Goal: Find contact information: Find contact information

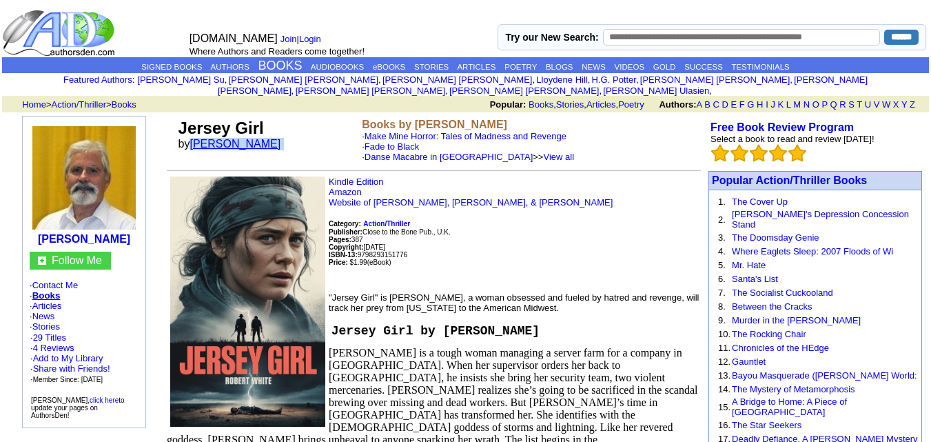
drag, startPoint x: 267, startPoint y: 132, endPoint x: 196, endPoint y: 134, distance: 71.0
click at [196, 138] on font "by Robb T White" at bounding box center [234, 144] width 112 height 12
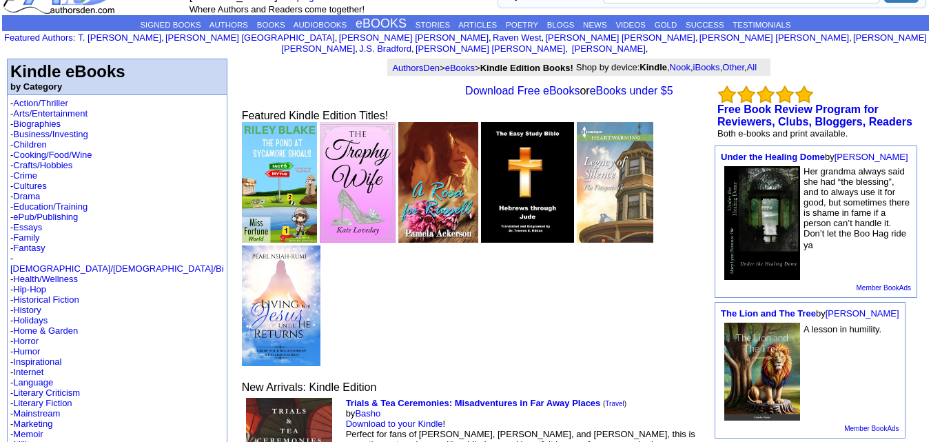
scroll to position [41, 0]
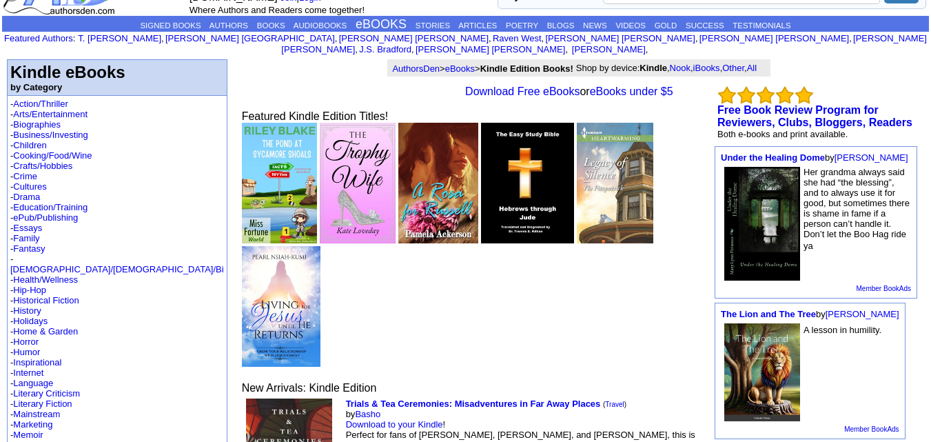
click at [242, 163] on img at bounding box center [280, 183] width 76 height 121
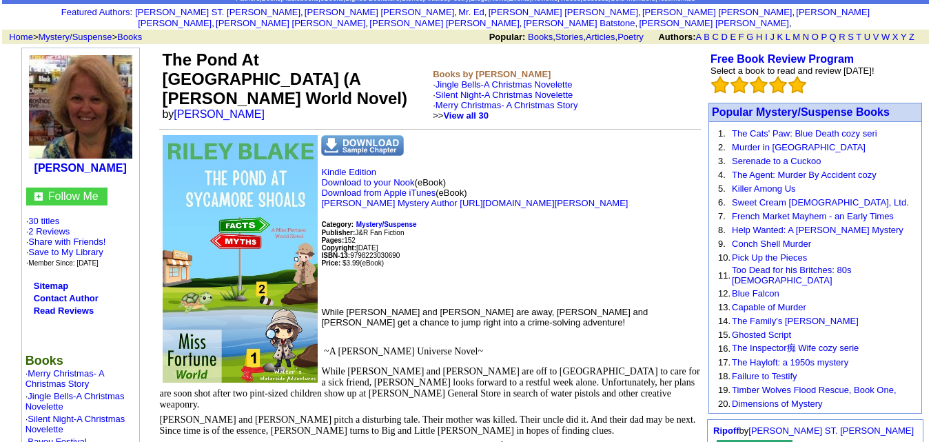
scroll to position [68, 0]
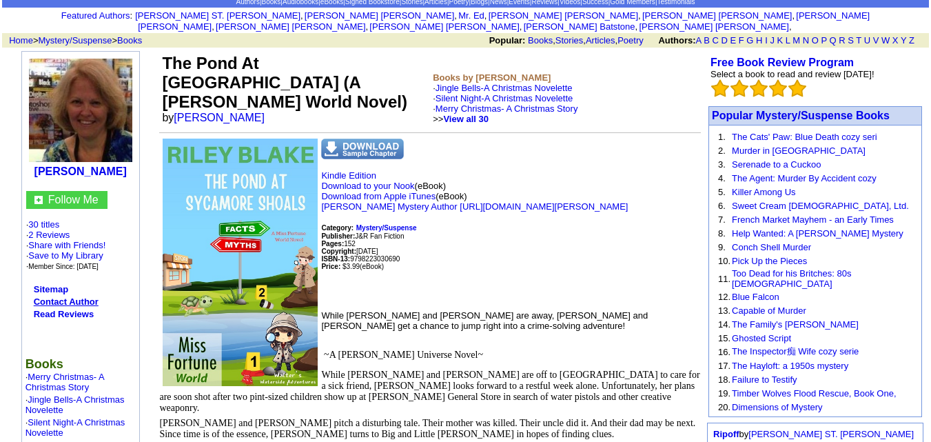
click at [65, 296] on link "Contact Author" at bounding box center [66, 301] width 65 height 10
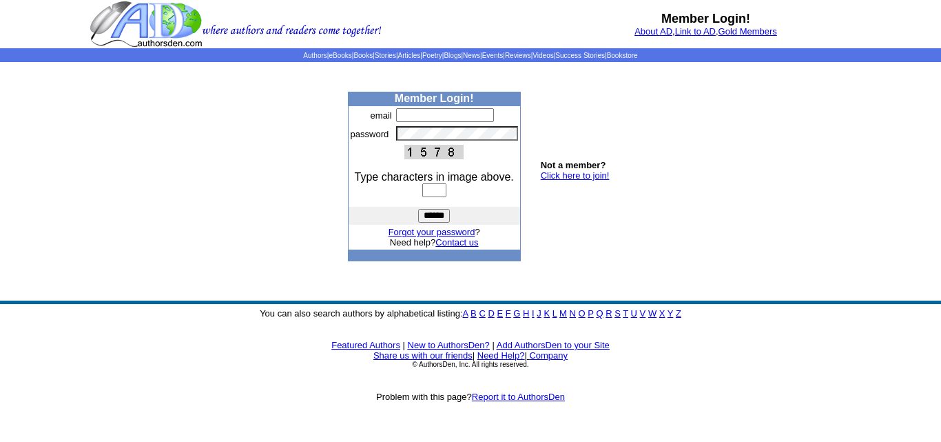
click at [459, 243] on link "Contact us" at bounding box center [456, 242] width 43 height 10
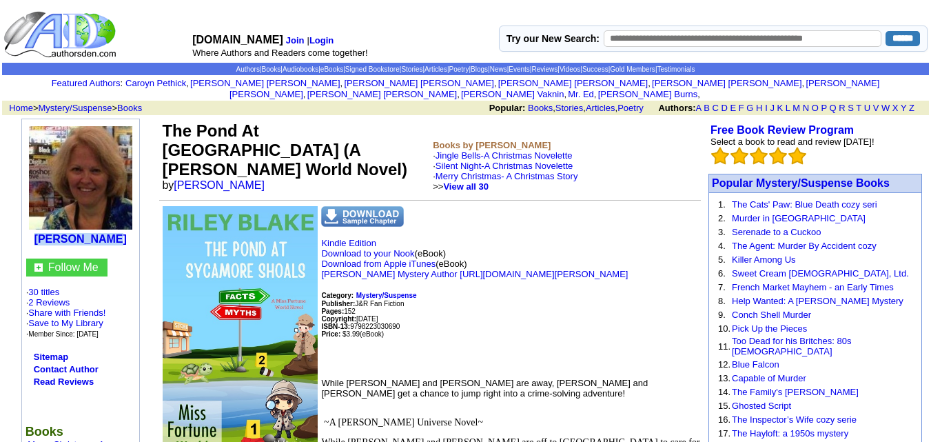
drag, startPoint x: 117, startPoint y: 228, endPoint x: 50, endPoint y: 231, distance: 66.9
click at [50, 231] on center "[PERSON_NAME]" at bounding box center [80, 184] width 110 height 123
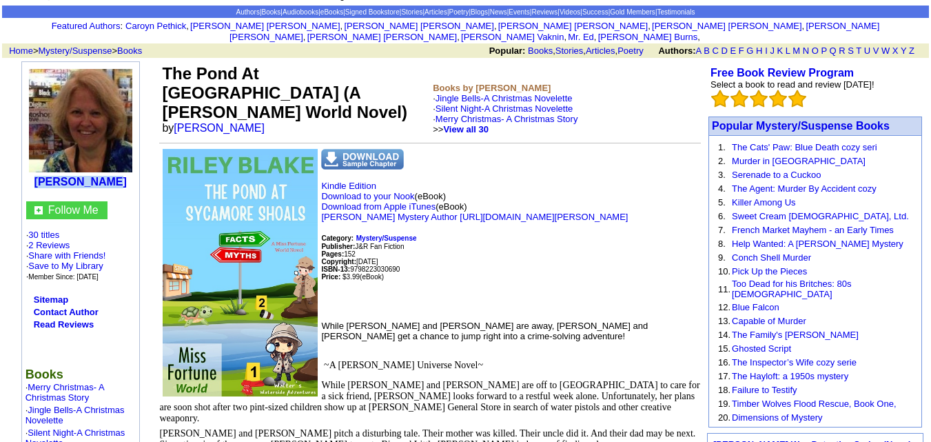
scroll to position [58, 0]
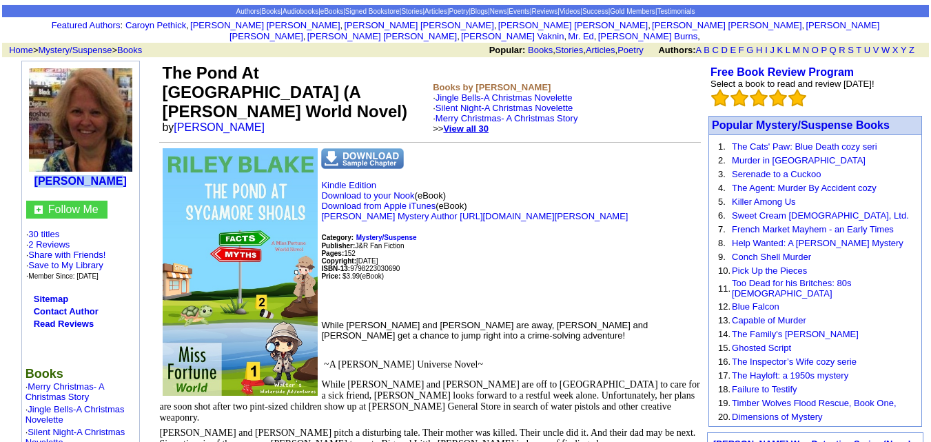
click at [484, 123] on b "View all 30" at bounding box center [465, 128] width 45 height 10
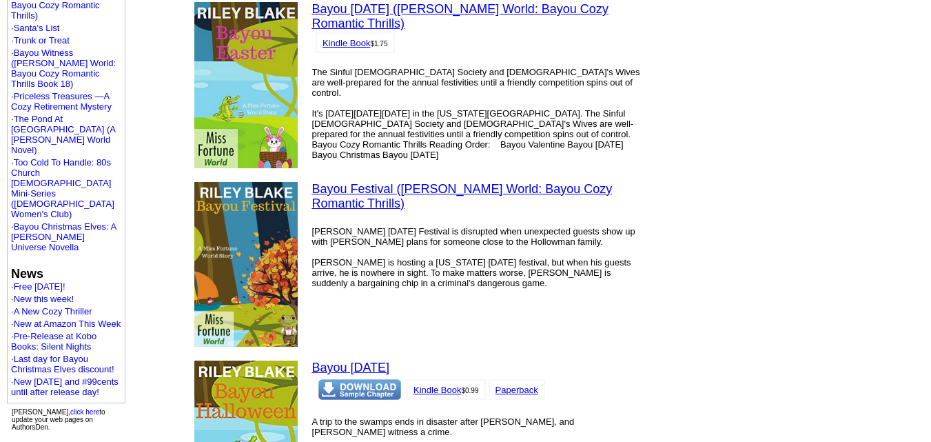
scroll to position [515, 0]
click at [48, 293] on link "New this week!" at bounding box center [44, 298] width 60 height 10
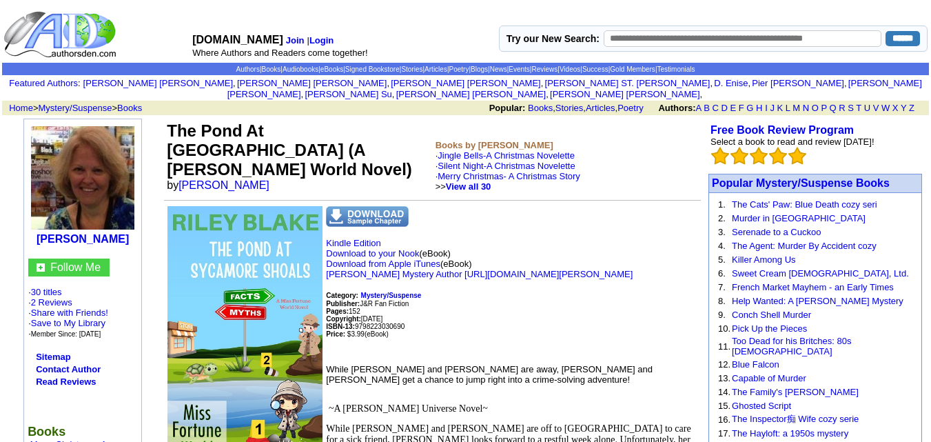
scroll to position [58, 0]
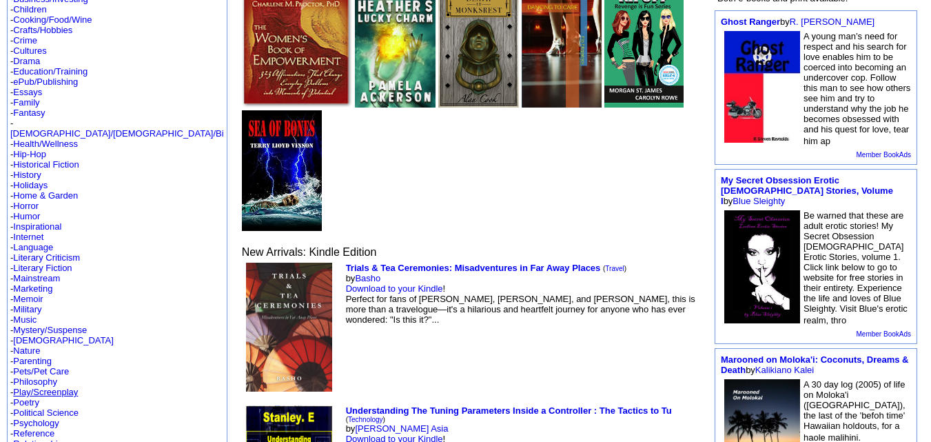
scroll to position [176, 0]
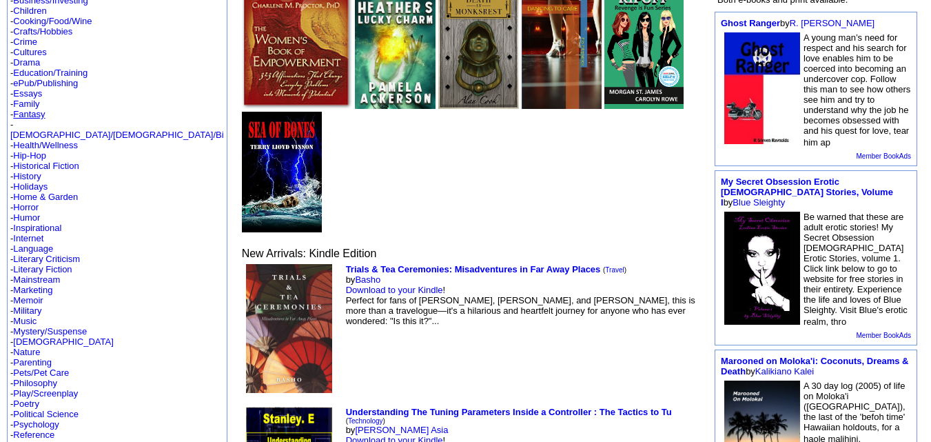
click at [28, 119] on link "Fantasy" at bounding box center [29, 114] width 32 height 10
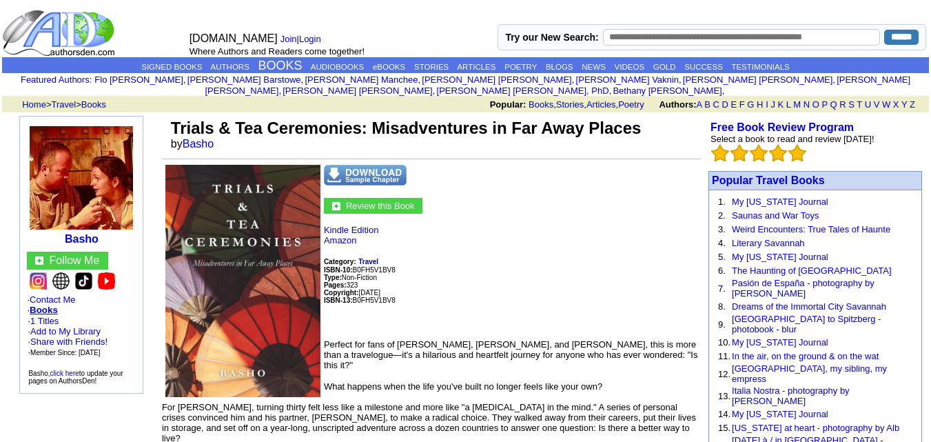
drag, startPoint x: 108, startPoint y: 226, endPoint x: 63, endPoint y: 228, distance: 44.8
click at [63, 228] on td "Basho" at bounding box center [81, 184] width 116 height 128
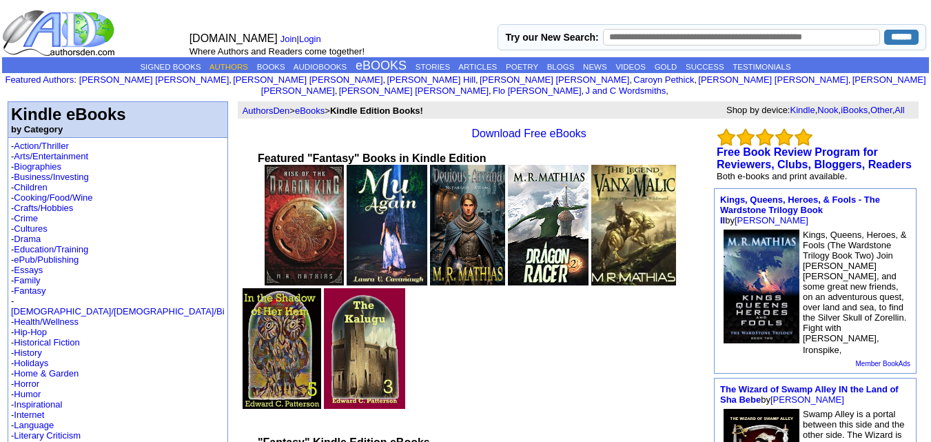
click at [225, 68] on link "AUTHORS" at bounding box center [228, 67] width 39 height 8
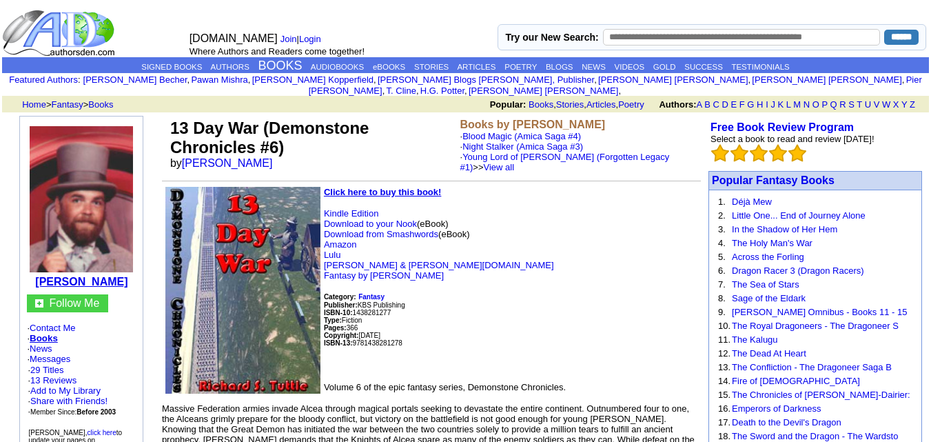
drag, startPoint x: 129, startPoint y: 270, endPoint x: 38, endPoint y: 271, distance: 91.6
click at [38, 271] on td "[PERSON_NAME]" at bounding box center [81, 205] width 116 height 171
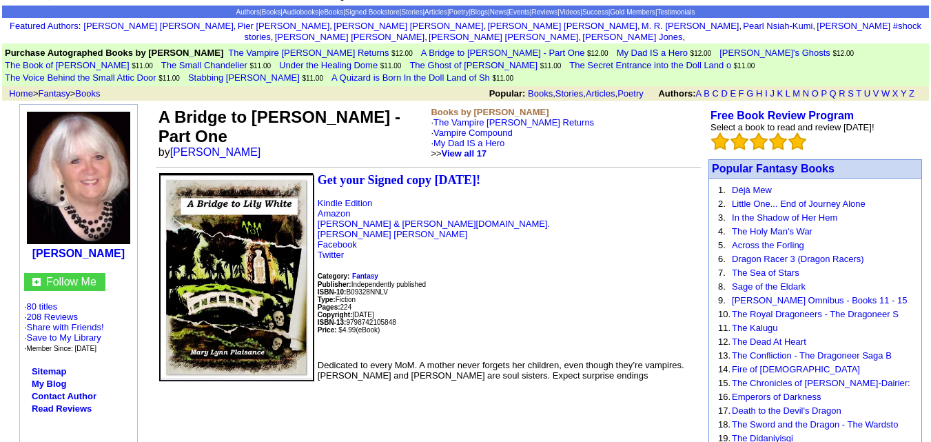
scroll to position [67, 0]
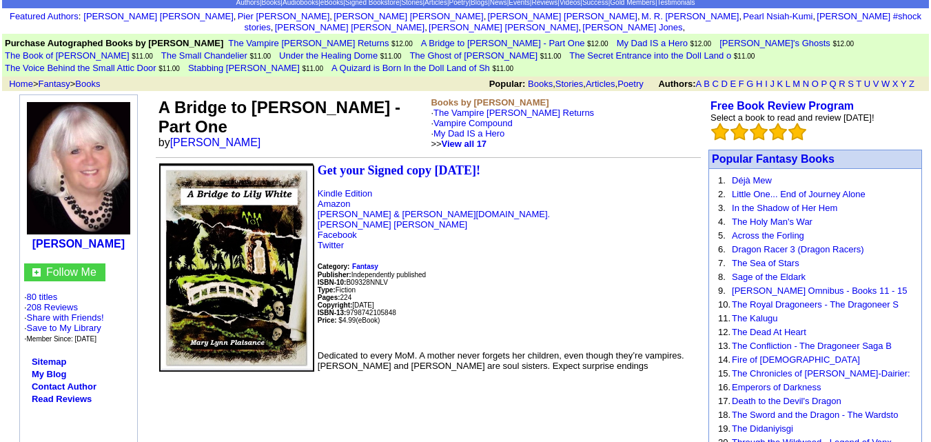
drag, startPoint x: 134, startPoint y: 232, endPoint x: 22, endPoint y: 233, distance: 112.3
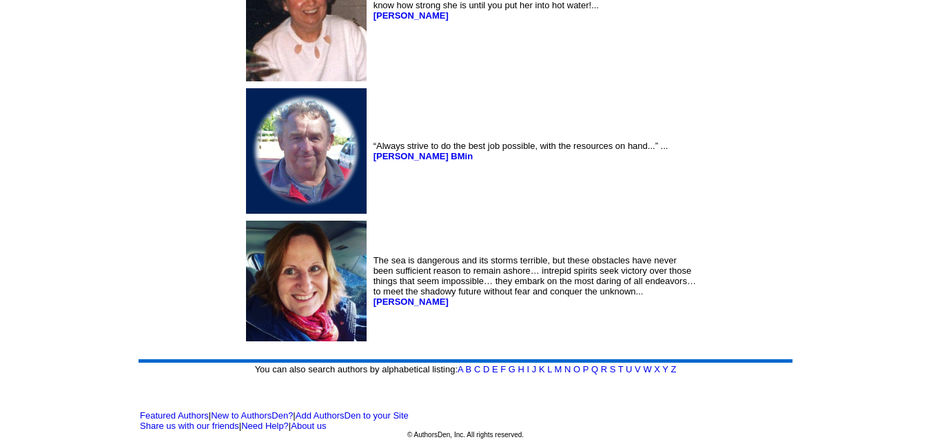
scroll to position [7240, 0]
click at [605, 370] on link "R" at bounding box center [604, 369] width 6 height 10
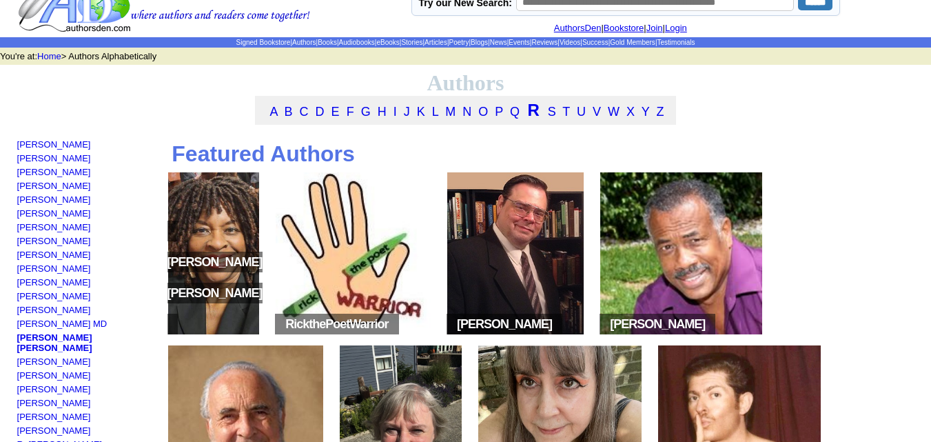
scroll to position [21, 0]
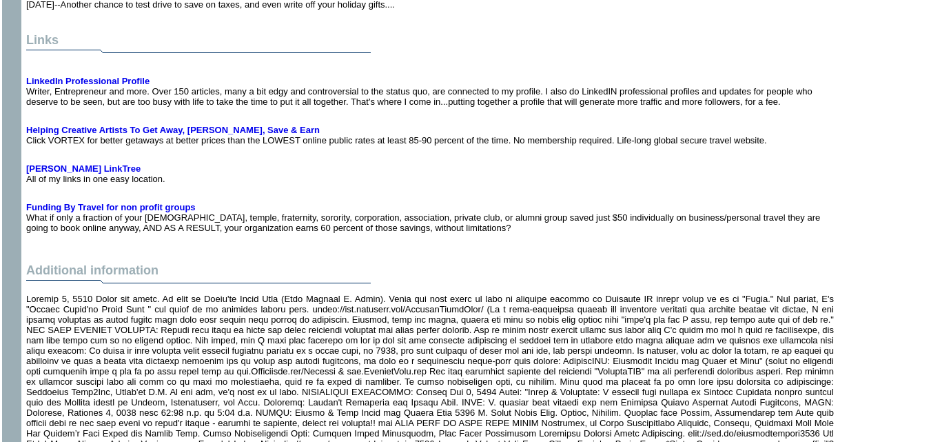
scroll to position [12854, 0]
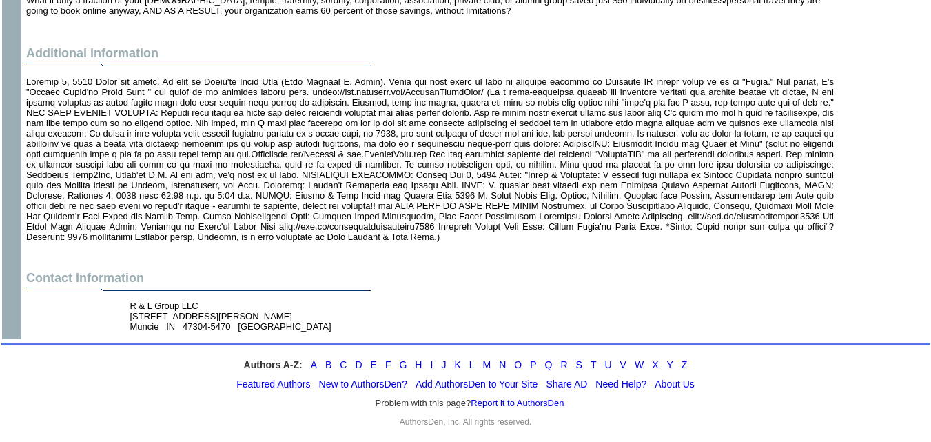
click at [403, 92] on font at bounding box center [429, 158] width 807 height 165
click at [393, 94] on font at bounding box center [429, 158] width 807 height 165
drag, startPoint x: 534, startPoint y: 93, endPoint x: 344, endPoint y: 97, distance: 190.2
click at [344, 97] on font at bounding box center [429, 158] width 807 height 165
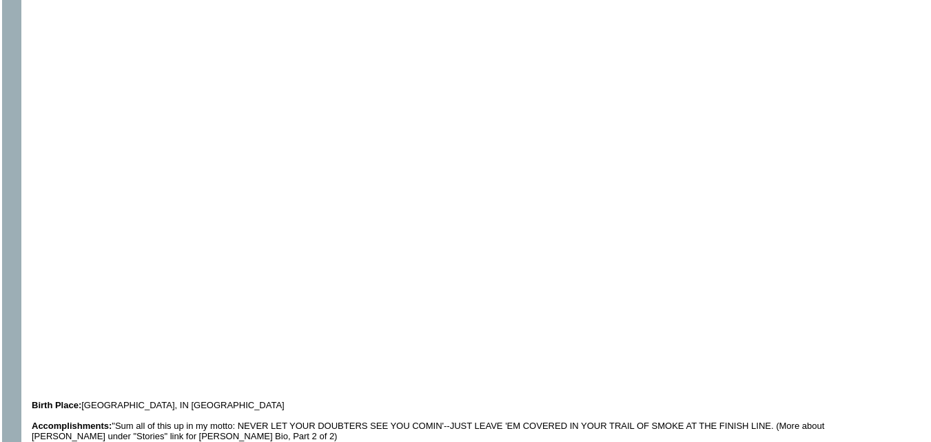
scroll to position [10222, 0]
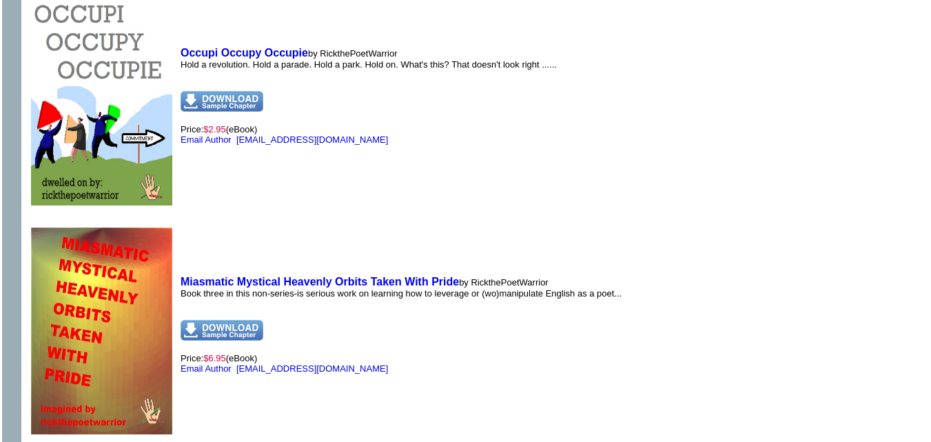
scroll to position [3774, 0]
drag, startPoint x: 387, startPoint y: 112, endPoint x: 400, endPoint y: 112, distance: 13.1
click at [400, 112] on p "Price: $2.95 (eBook) Email Author [EMAIL_ADDRESS][DOMAIN_NAME]" at bounding box center [368, 117] width 376 height 54
drag, startPoint x: 405, startPoint y: 112, endPoint x: 448, endPoint y: 118, distance: 43.8
click at [448, 118] on p "Price: $2.95 (eBook) Email Author [EMAIL_ADDRESS][DOMAIN_NAME]" at bounding box center [368, 117] width 376 height 54
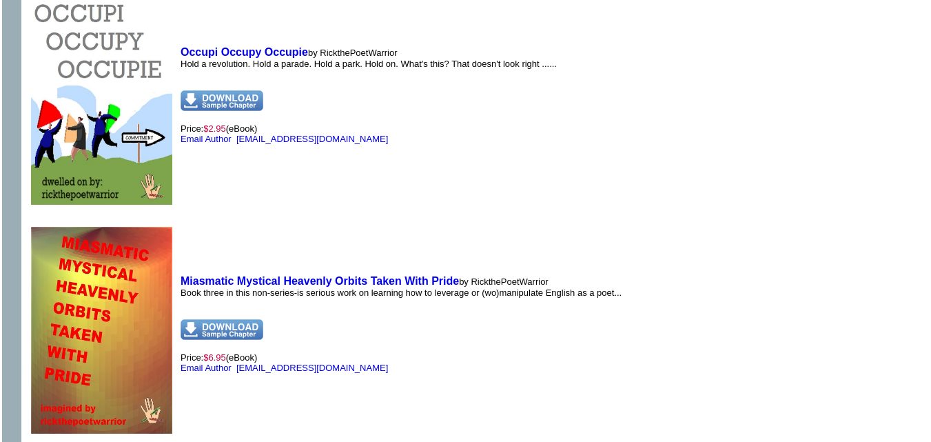
click at [380, 174] on td "Occupi Occupy Occupie by RickthePoetWarrior Hold a revolution. Hold a parade. H…" at bounding box center [368, 95] width 383 height 226
drag, startPoint x: 233, startPoint y: 118, endPoint x: 382, endPoint y: 116, distance: 149.5
click at [382, 116] on p "Price: $2.95 (eBook) Email Author [EMAIL_ADDRESS][DOMAIN_NAME]" at bounding box center [368, 117] width 376 height 54
copy font "[EMAIL_ADDRESS][DOMAIN_NAME]"
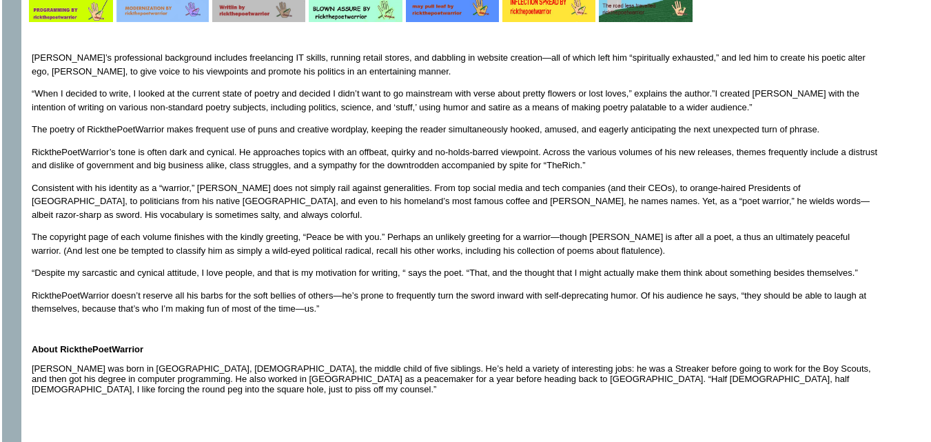
scroll to position [369, 0]
